Goal: Information Seeking & Learning: Learn about a topic

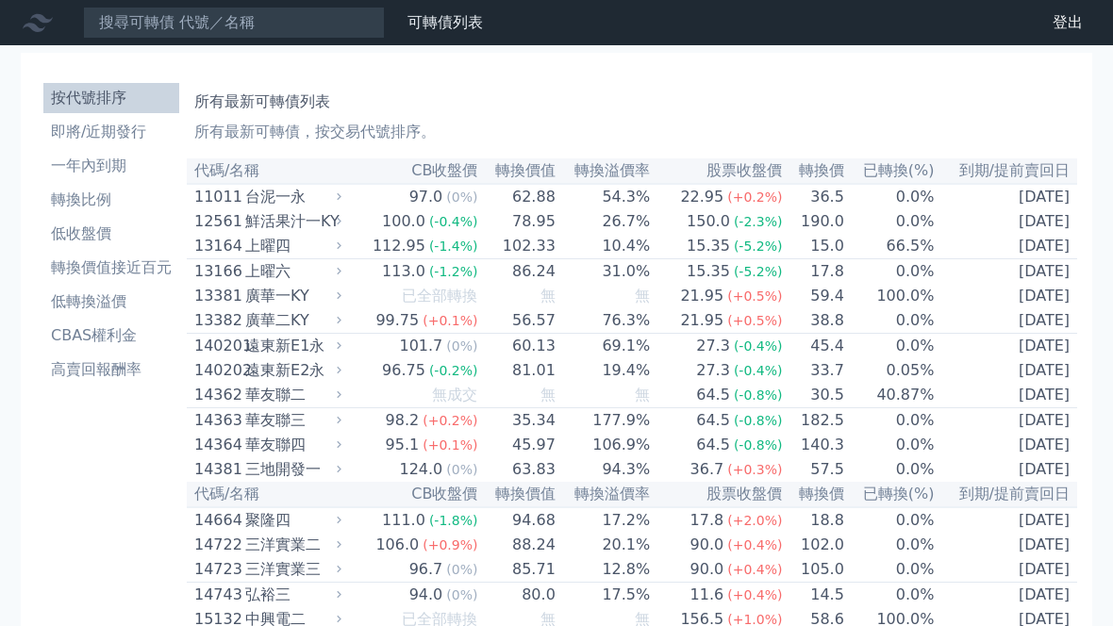
click at [134, 140] on li "即將/近期發行" at bounding box center [111, 132] width 136 height 23
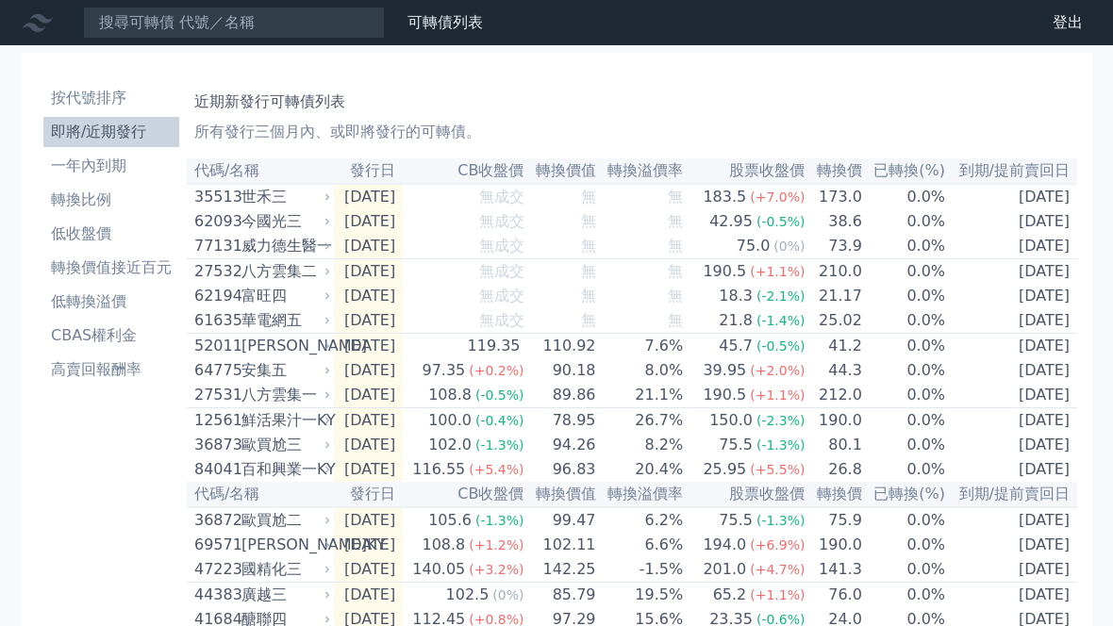
click at [685, 172] on th "轉換溢價率" at bounding box center [641, 170] width 88 height 25
click at [683, 175] on th "轉換溢價率" at bounding box center [641, 170] width 88 height 25
click at [140, 307] on li "低轉換溢價" at bounding box center [111, 301] width 136 height 23
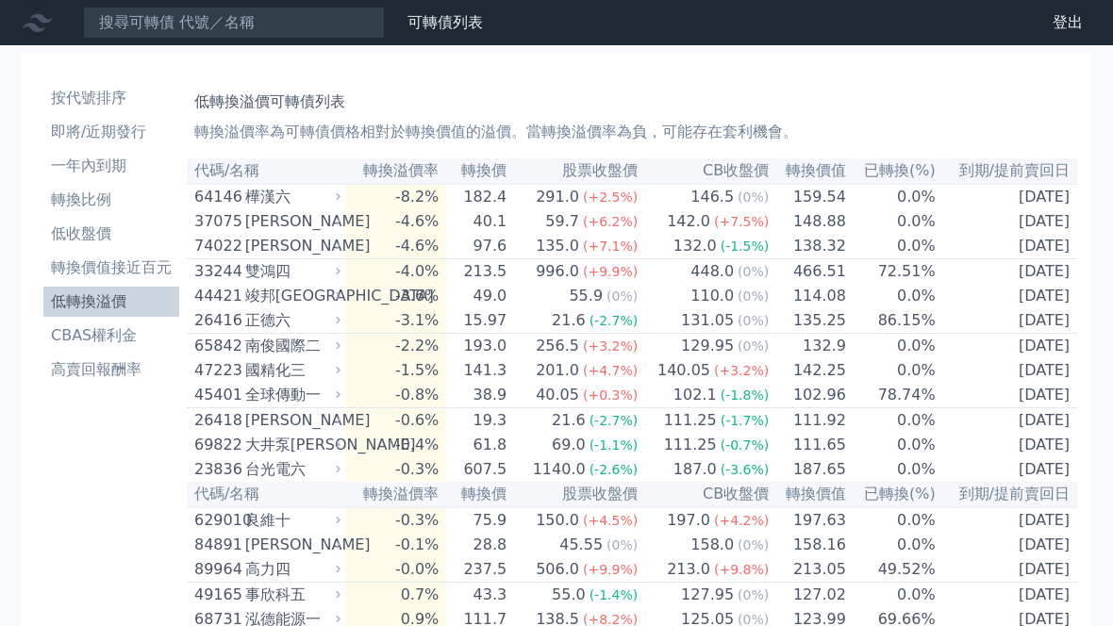
click at [146, 326] on li "CBAS權利金" at bounding box center [111, 335] width 136 height 23
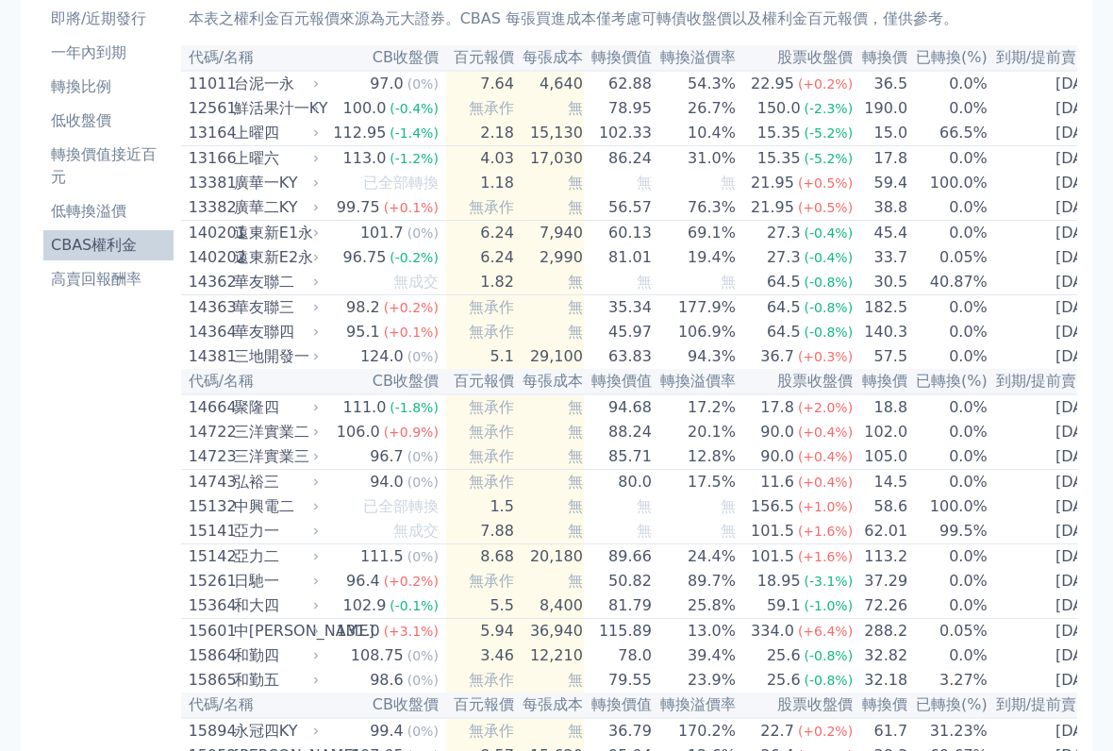
scroll to position [102, 0]
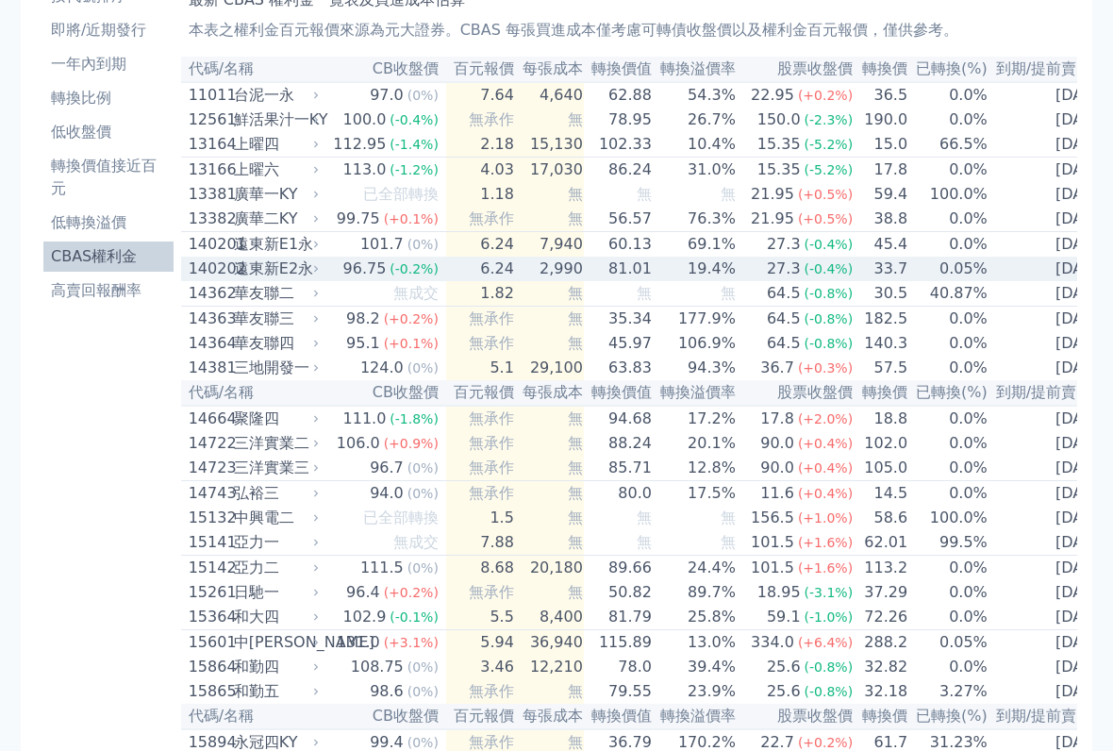
click at [280, 280] on div "遠東新E2永" at bounding box center [274, 268] width 81 height 23
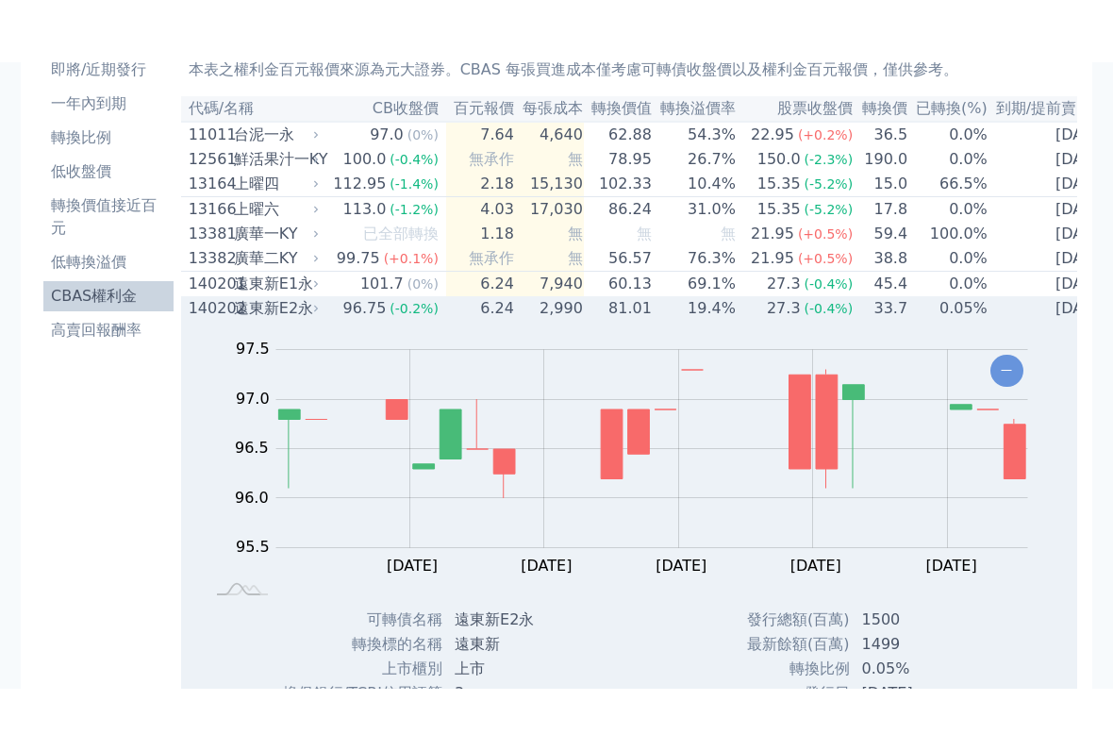
scroll to position [124, 0]
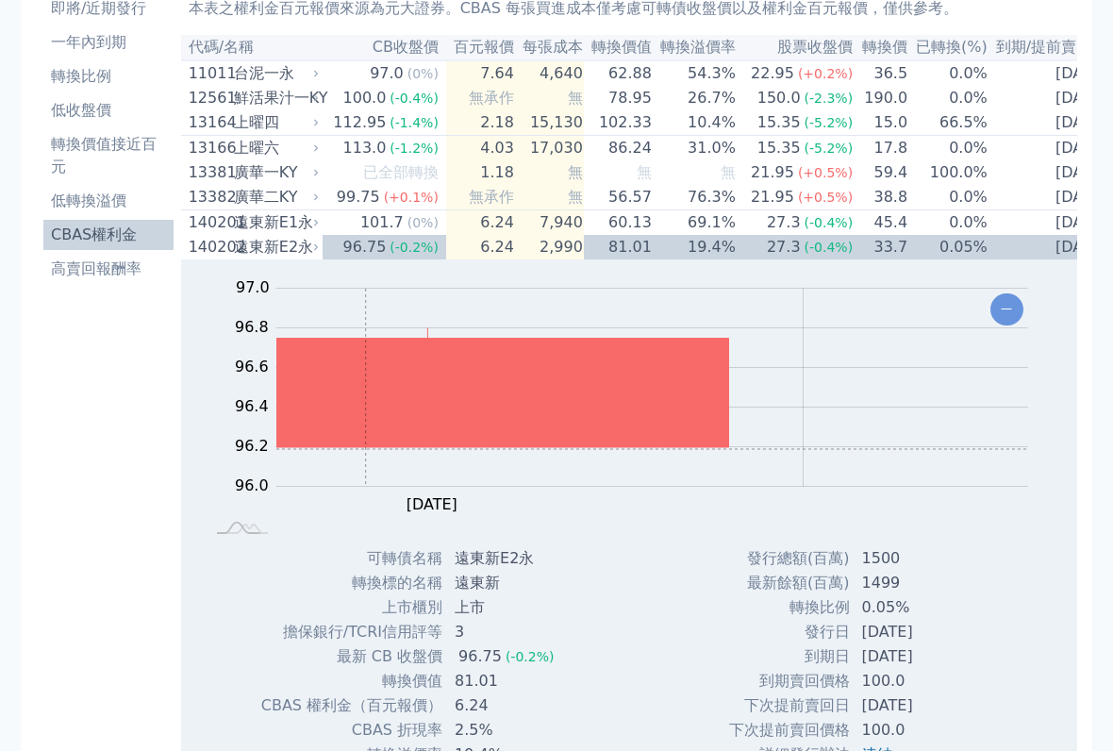
click at [268, 234] on div "遠東新E1永" at bounding box center [274, 222] width 81 height 23
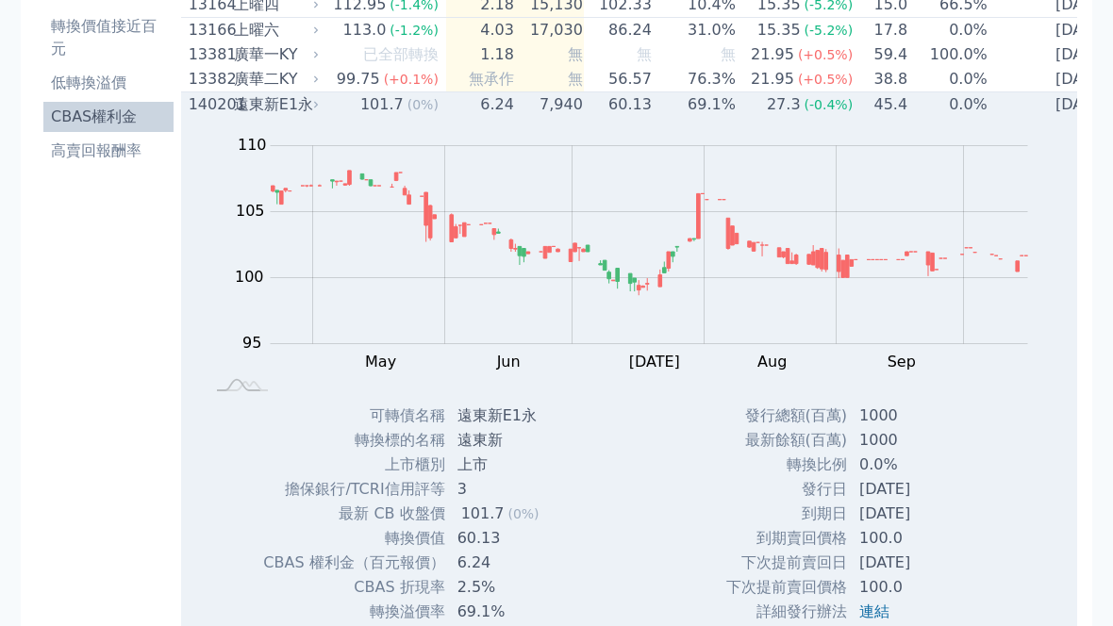
scroll to position [233, 0]
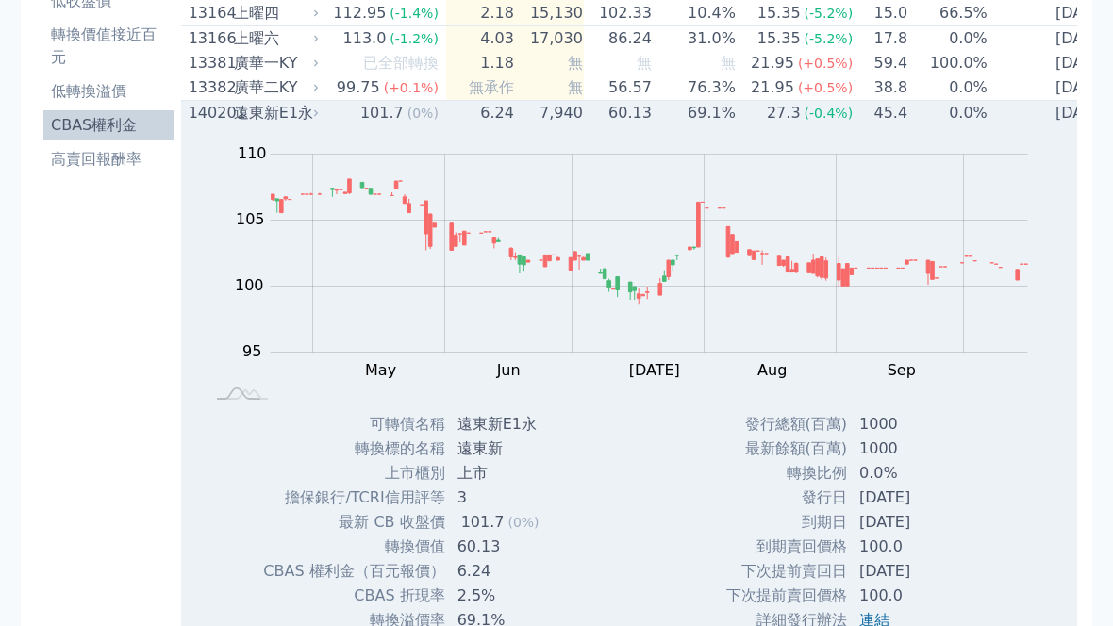
click at [245, 124] on div "遠東新E1永" at bounding box center [274, 113] width 81 height 23
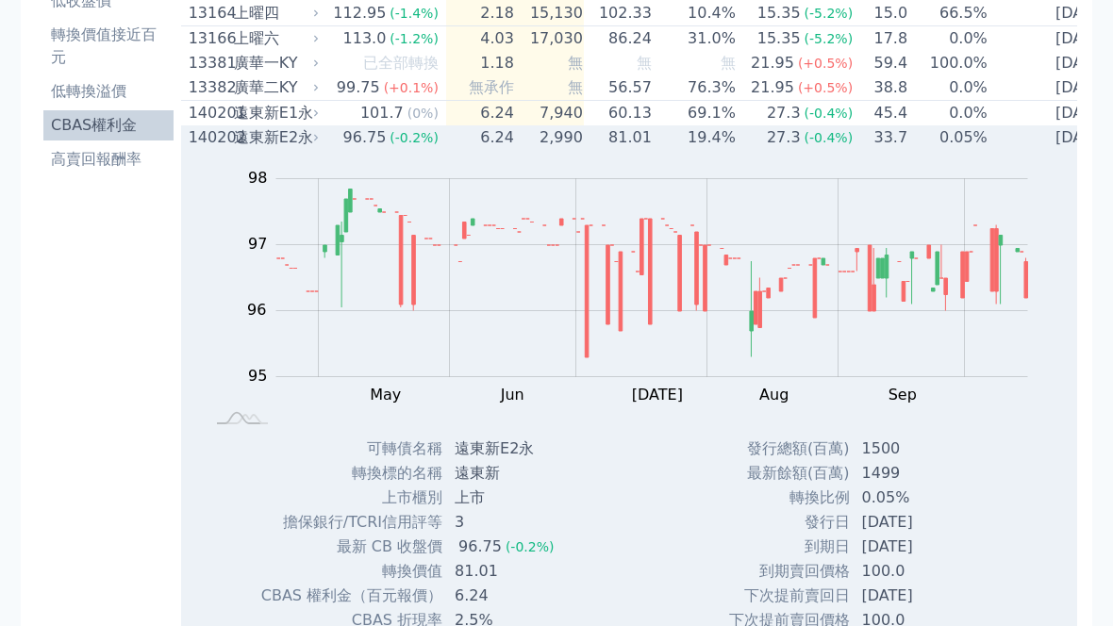
click at [314, 149] on div "遠東新E2永" at bounding box center [274, 137] width 81 height 23
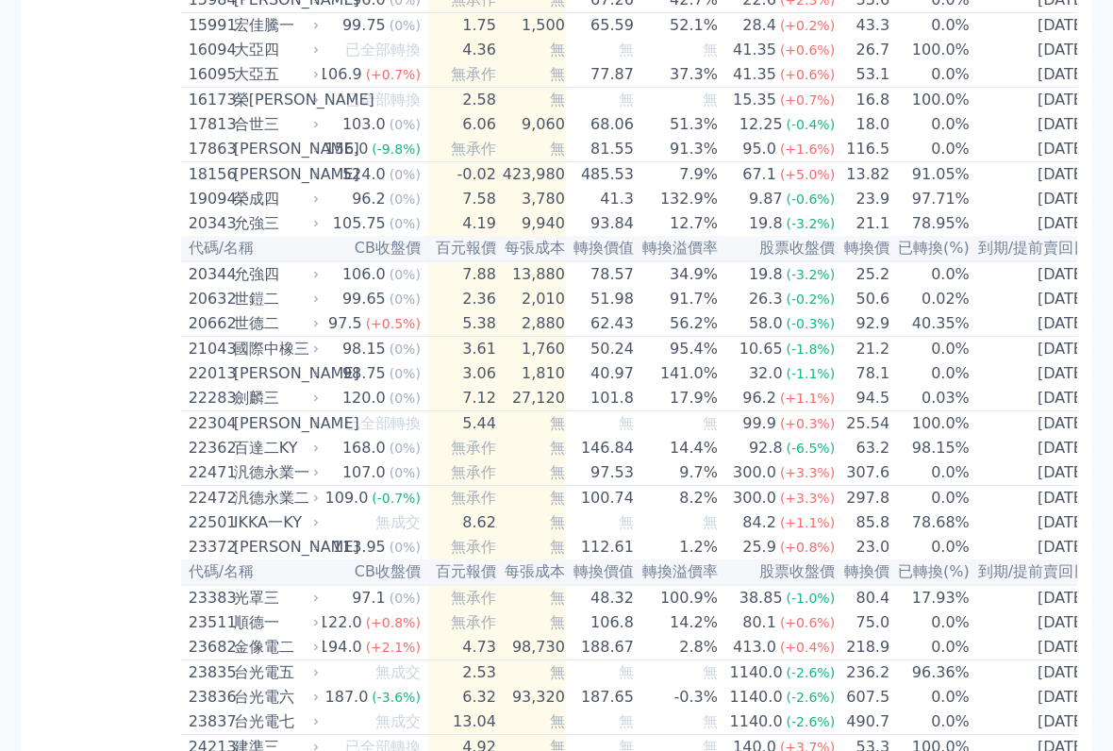
scroll to position [892, 0]
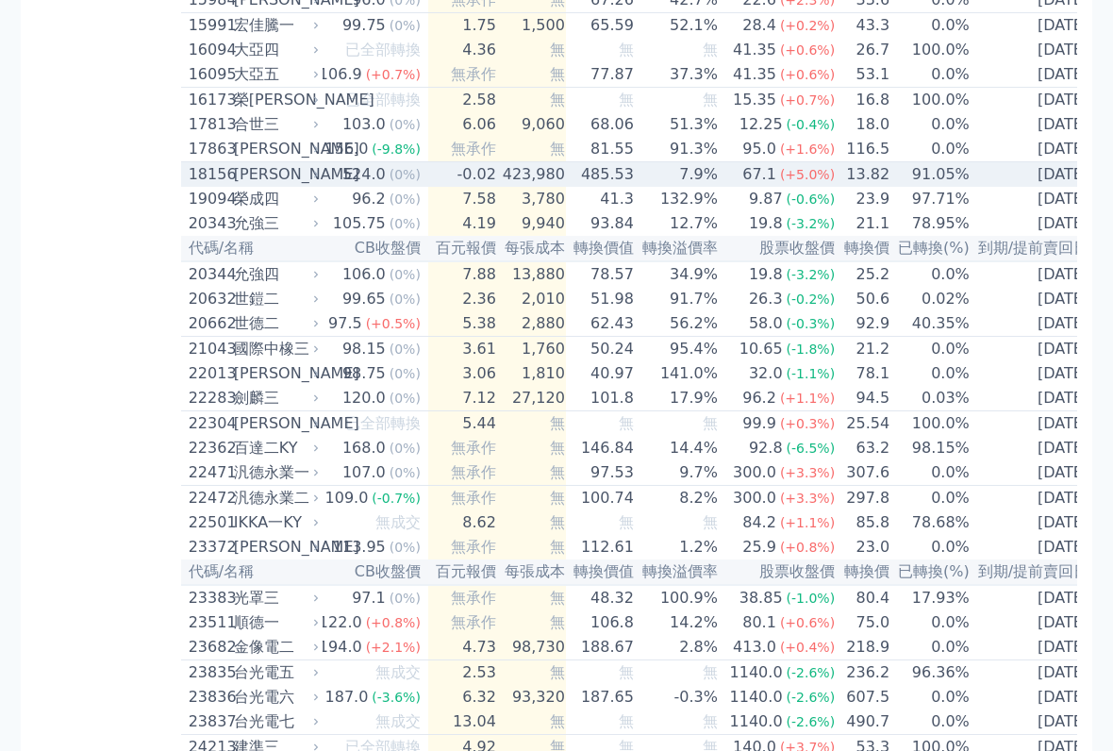
click at [257, 187] on div "[PERSON_NAME]" at bounding box center [274, 175] width 81 height 23
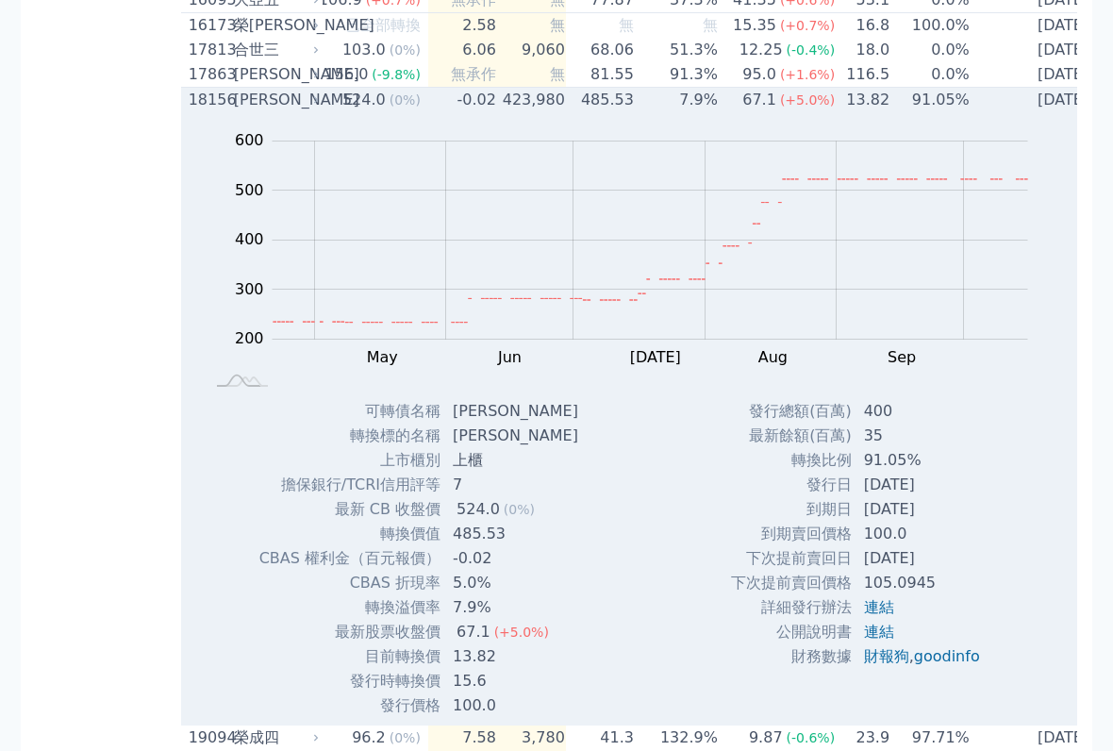
scroll to position [842, 0]
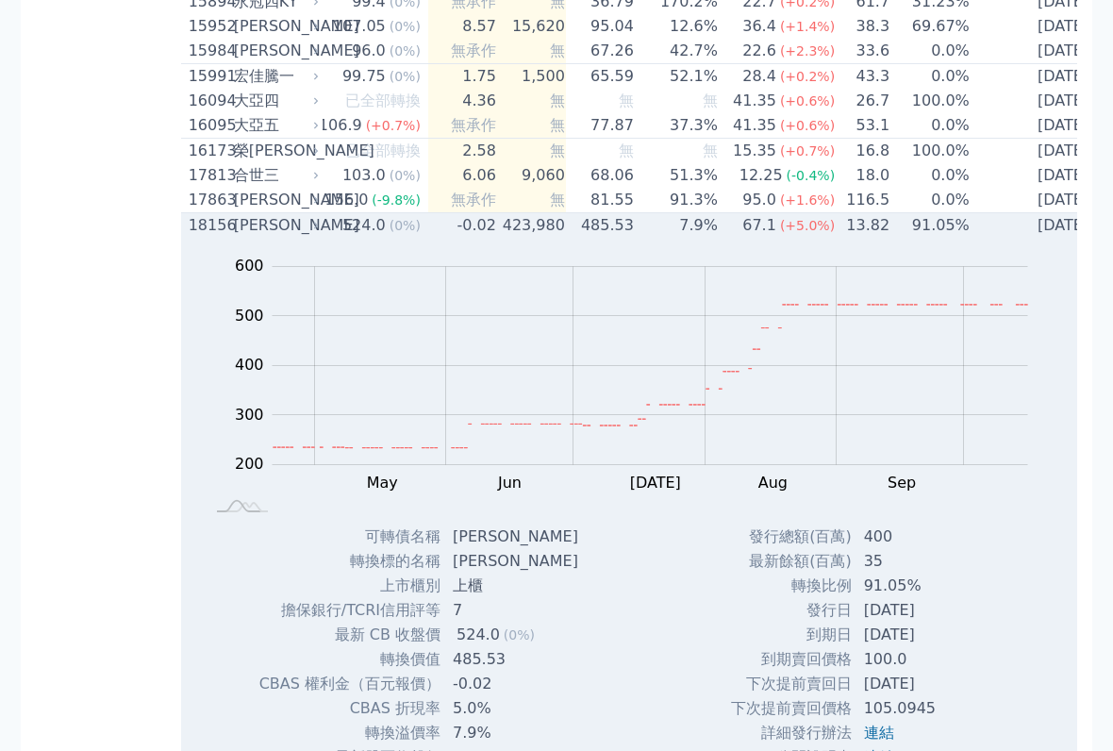
click at [266, 237] on div "[PERSON_NAME]" at bounding box center [274, 225] width 81 height 23
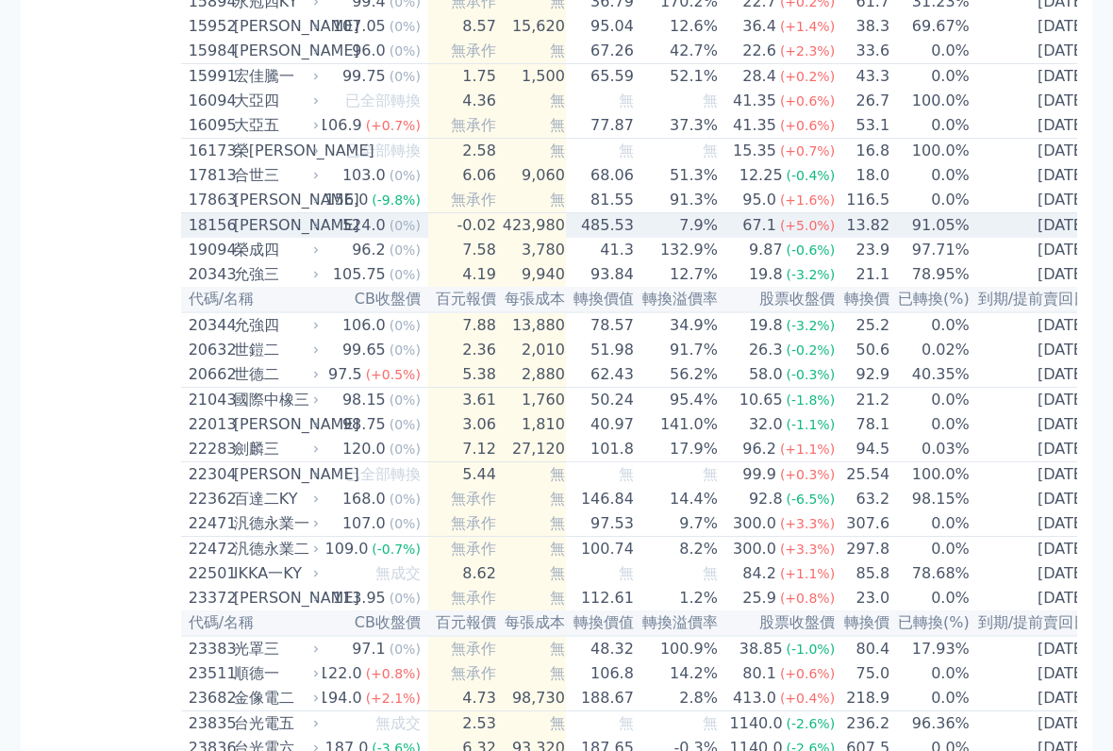
click at [468, 239] on td "-0.02" at bounding box center [462, 225] width 69 height 25
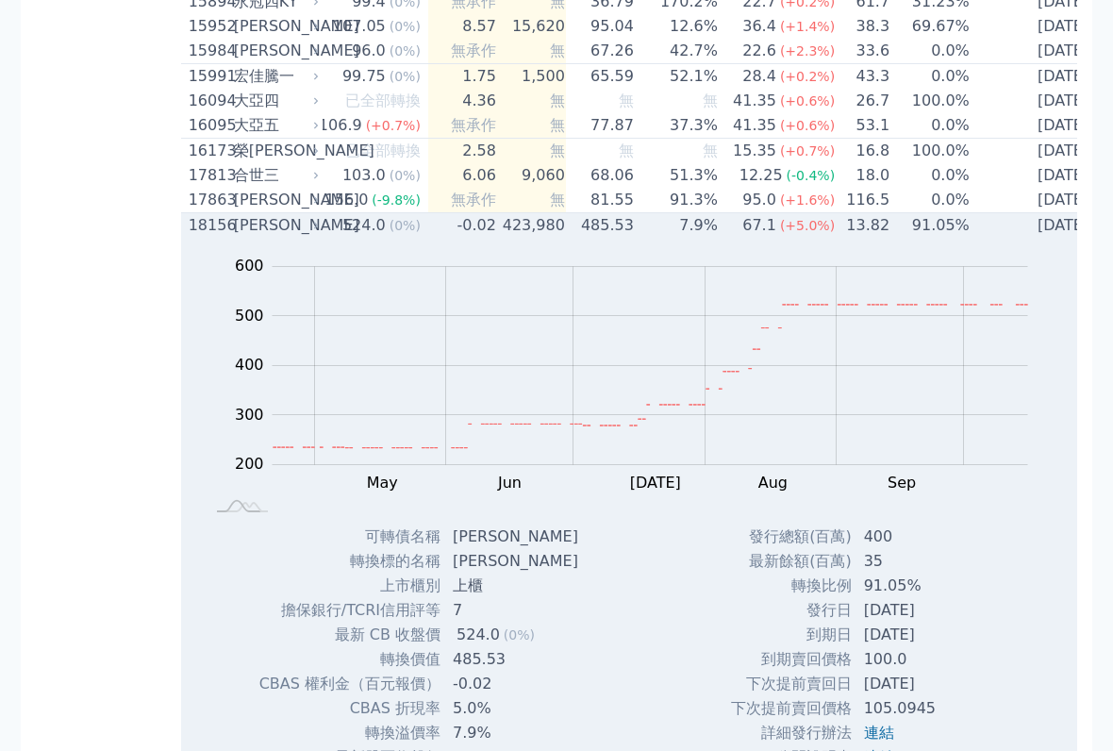
click at [272, 237] on div "[PERSON_NAME]" at bounding box center [274, 225] width 81 height 23
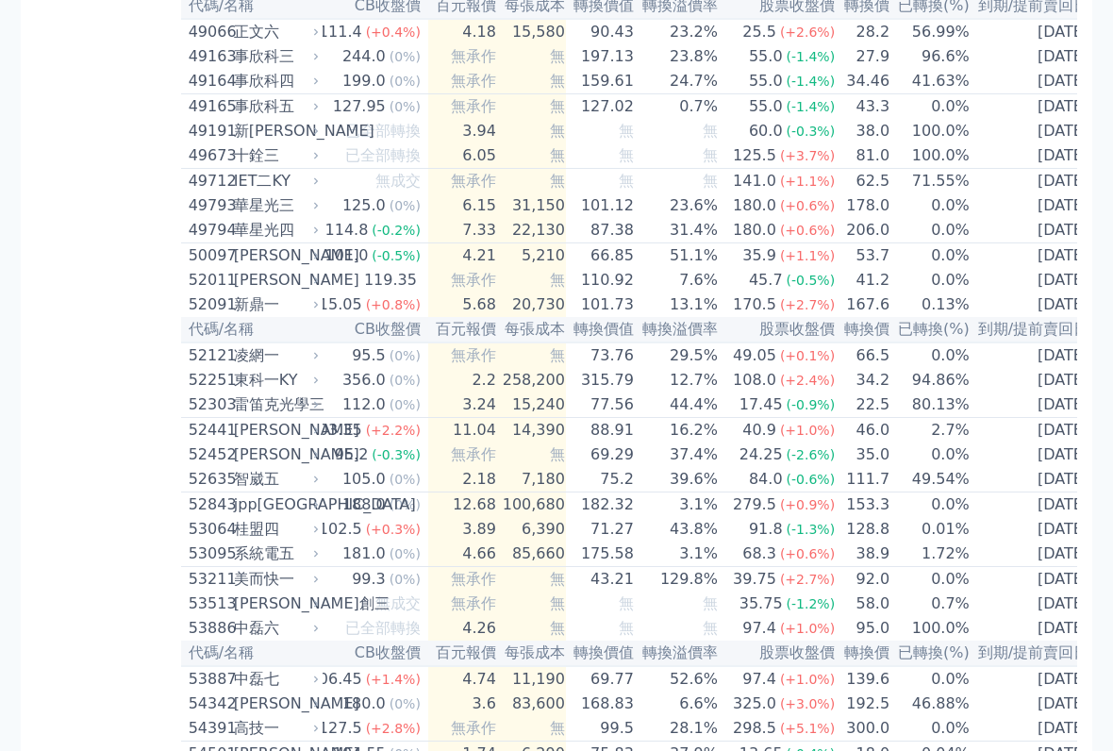
scroll to position [5736, 0]
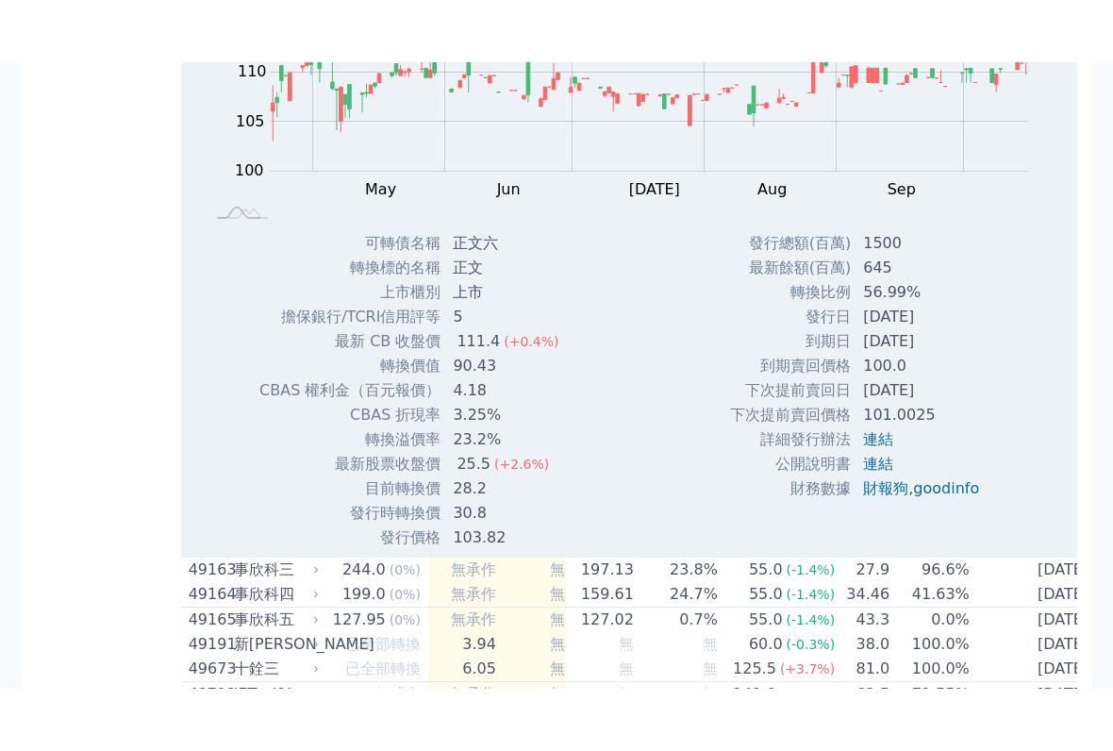
scroll to position [5814, 0]
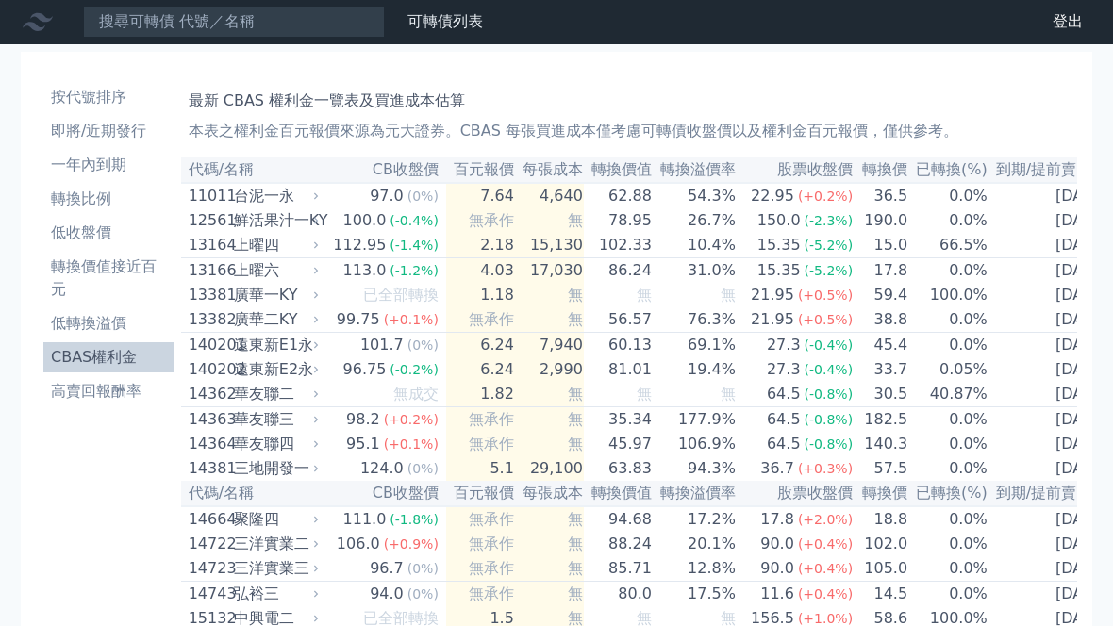
scroll to position [0, 0]
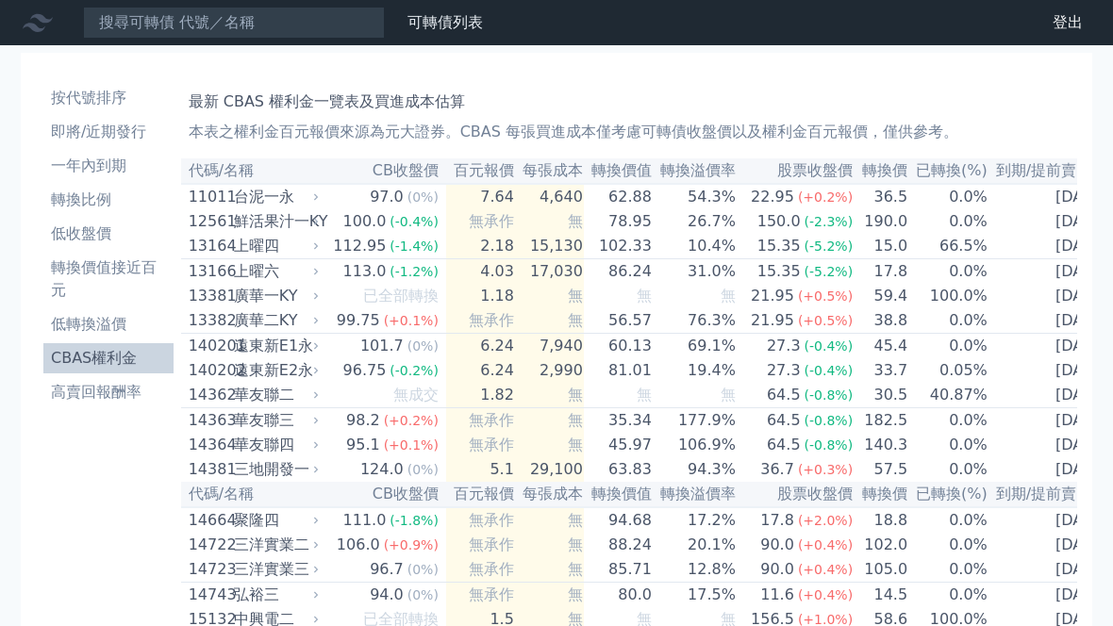
click at [113, 403] on li "高賣回報酬率" at bounding box center [108, 392] width 130 height 23
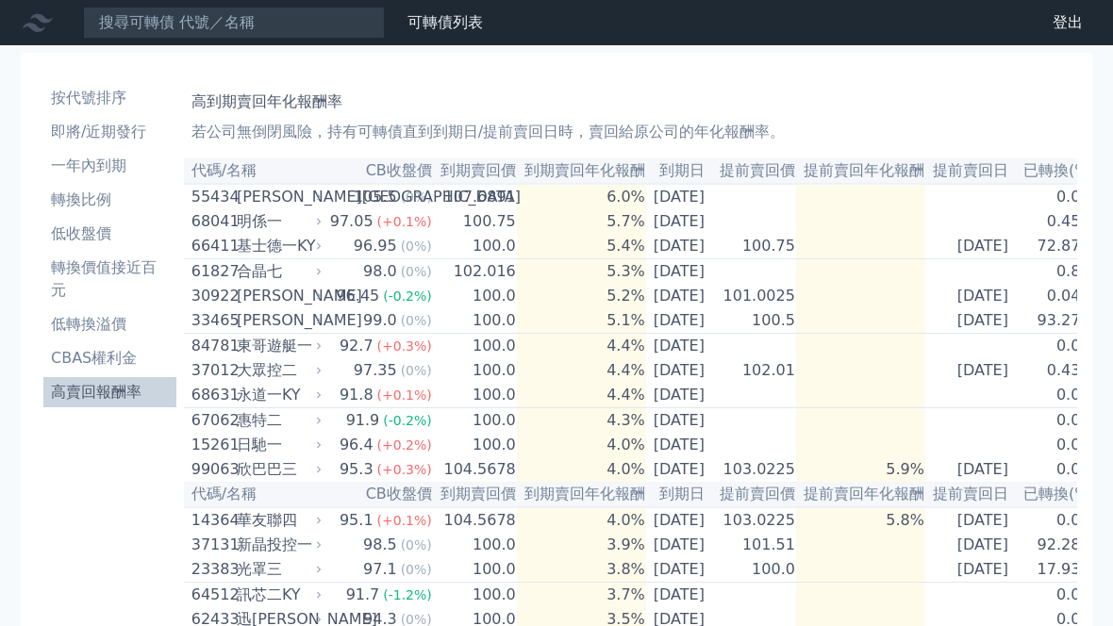
click at [115, 275] on li "轉換價值接近百元" at bounding box center [109, 278] width 133 height 45
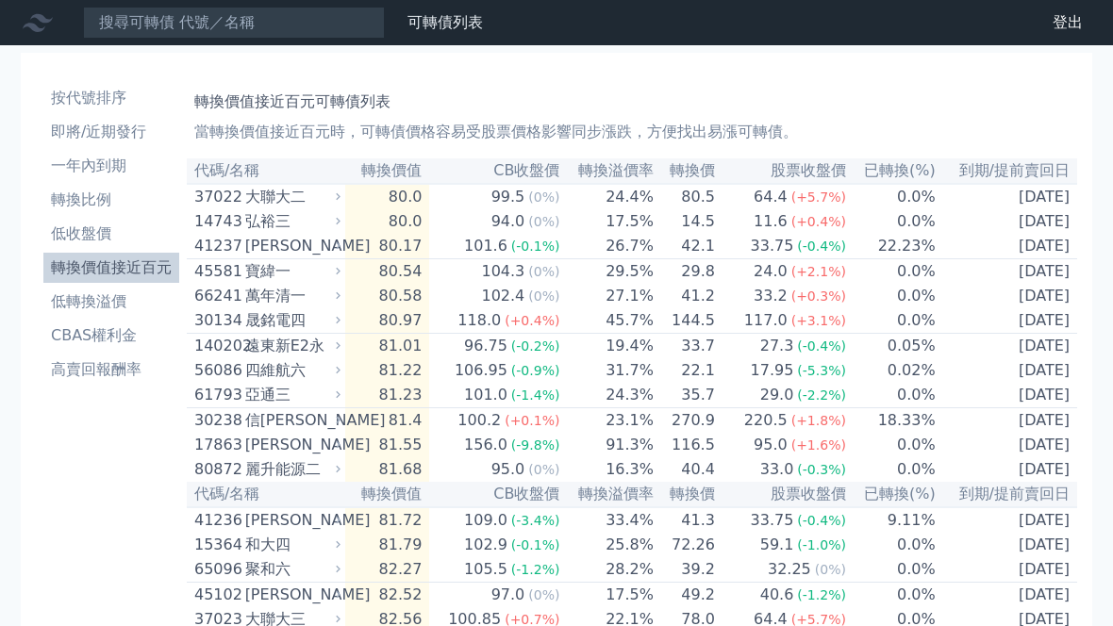
click at [109, 174] on li "一年內到期" at bounding box center [111, 166] width 136 height 23
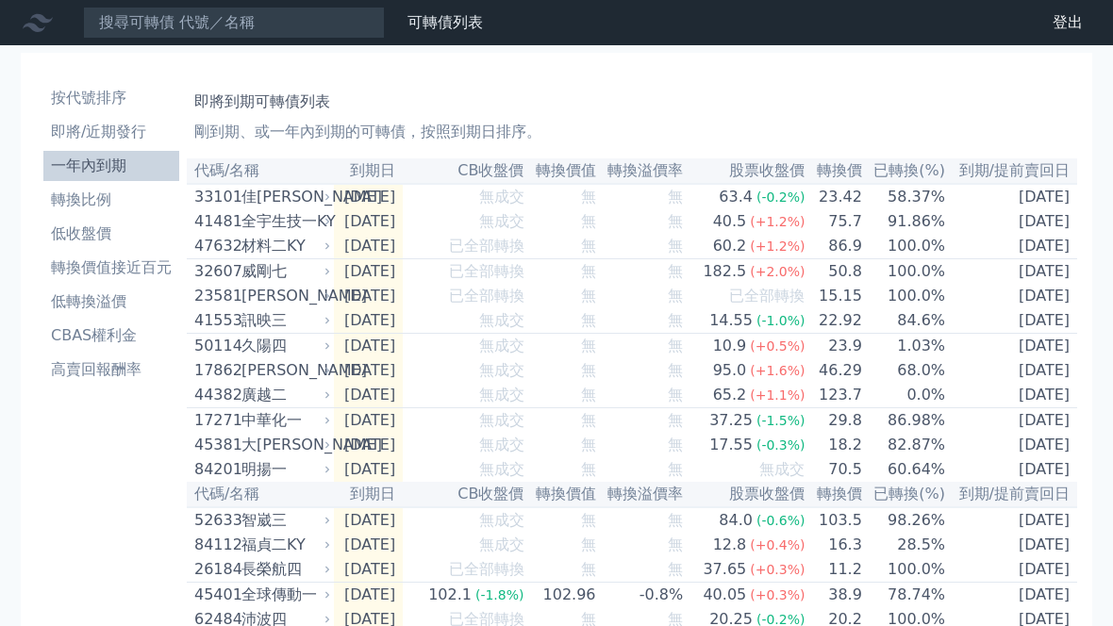
click at [128, 211] on link "轉換比例" at bounding box center [111, 200] width 136 height 30
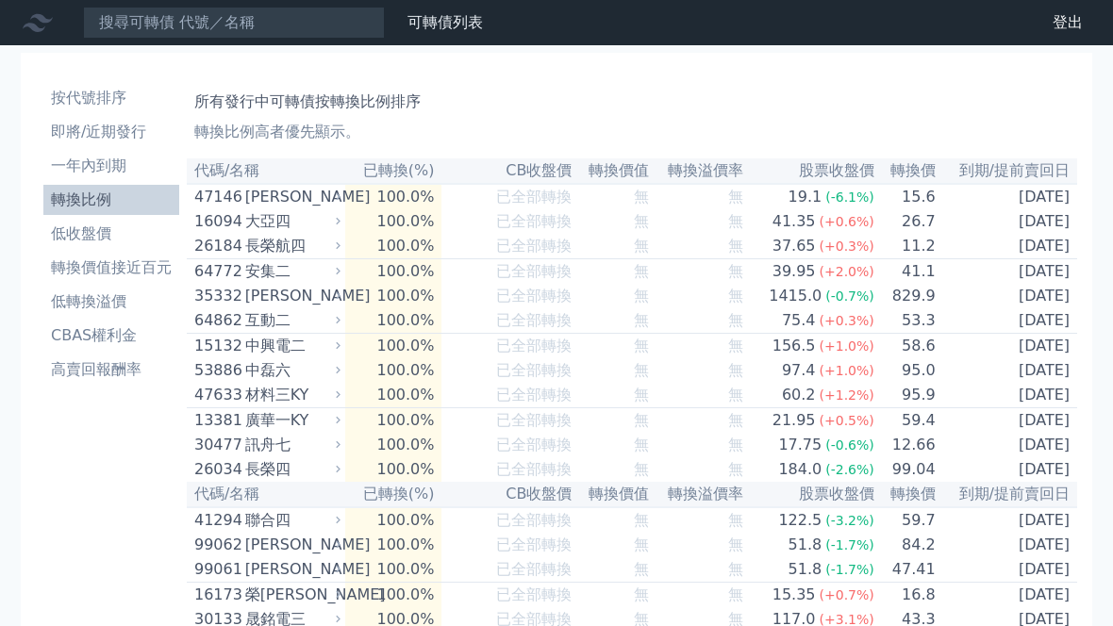
click at [1059, 30] on link "登出" at bounding box center [1067, 23] width 60 height 30
click at [1076, 23] on link "登出" at bounding box center [1067, 23] width 60 height 30
